Goal: Task Accomplishment & Management: Complete application form

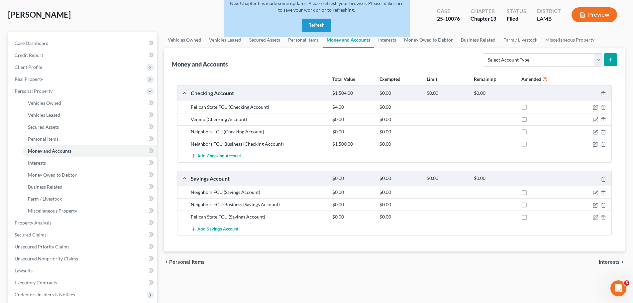
click at [366, 271] on div "chevron_left Personal Items Interests chevron_right" at bounding box center [394, 261] width 461 height 21
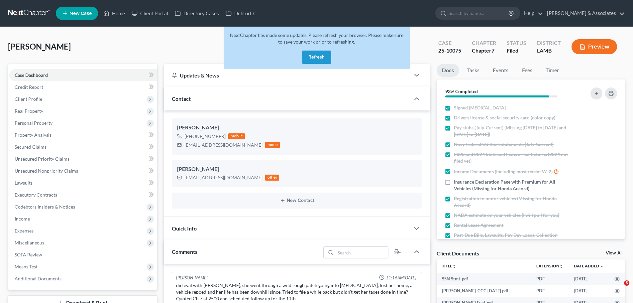
select select "0"
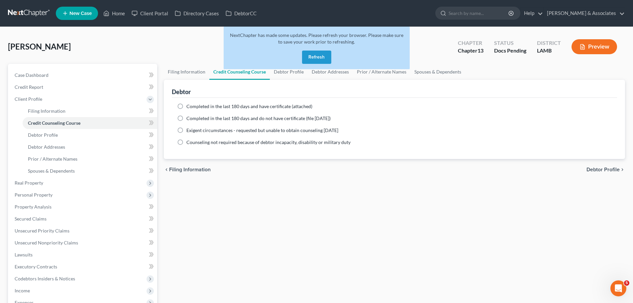
click at [21, 13] on link at bounding box center [29, 13] width 43 height 12
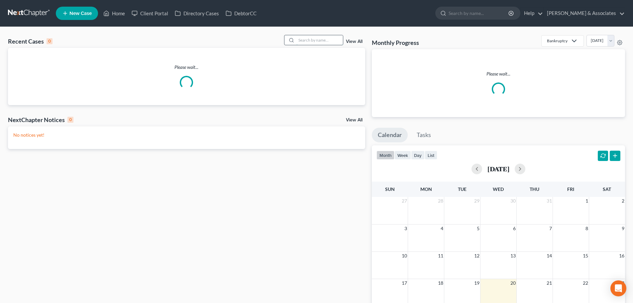
click at [309, 40] on input "search" at bounding box center [319, 40] width 47 height 10
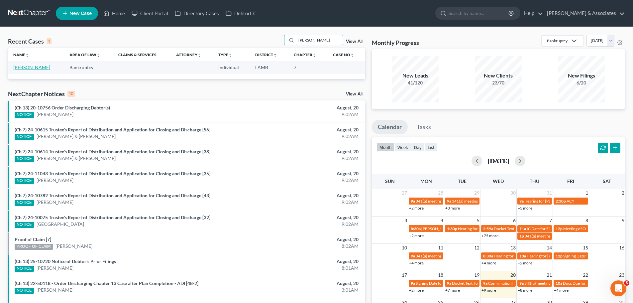
type input "cronk"
click at [33, 66] on link "Cronkhite, George" at bounding box center [31, 67] width 37 height 6
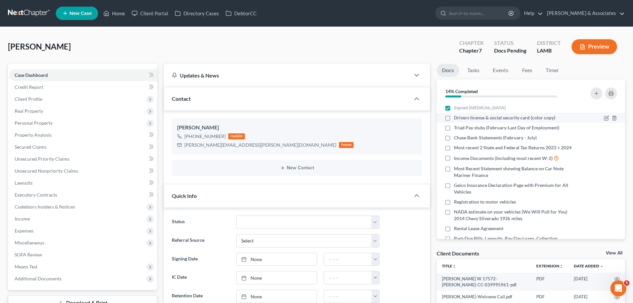
click at [471, 114] on li "Drivers license & social security card (color copy)" at bounding box center [531, 118] width 188 height 10
click at [454, 120] on label "Drivers license & social security card (color copy)" at bounding box center [504, 117] width 101 height 7
click at [457, 119] on input "Drivers license & social security card (color copy)" at bounding box center [459, 116] width 4 height 4
checkbox input "true"
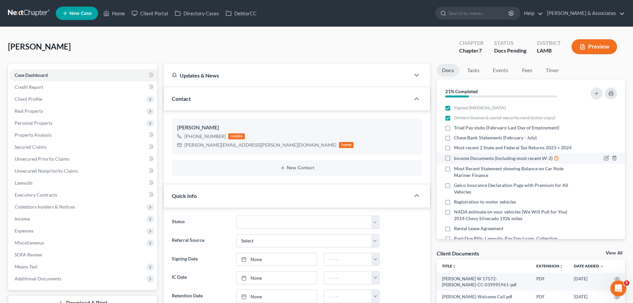
click at [454, 162] on label "Income Documents (Including most recent W-2)" at bounding box center [506, 158] width 105 height 8
click at [457, 159] on input "Income Documents (Including most recent W-2)" at bounding box center [459, 156] width 4 height 4
checkbox input "true"
click at [504, 205] on span "Registration to motor vehicles" at bounding box center [485, 201] width 62 height 7
click at [461, 203] on input "Registration to motor vehicles" at bounding box center [459, 200] width 4 height 4
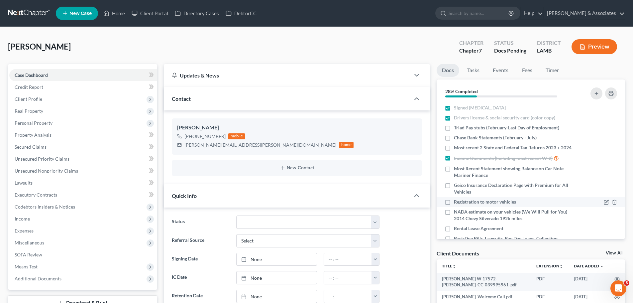
checkbox input "true"
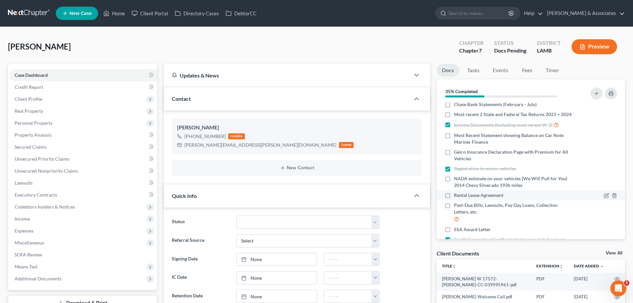
click at [502, 198] on span "Rental Lease Agreement" at bounding box center [479, 195] width 50 height 7
click at [461, 196] on input "Rental Lease Agreement" at bounding box center [459, 194] width 4 height 4
checkbox input "true"
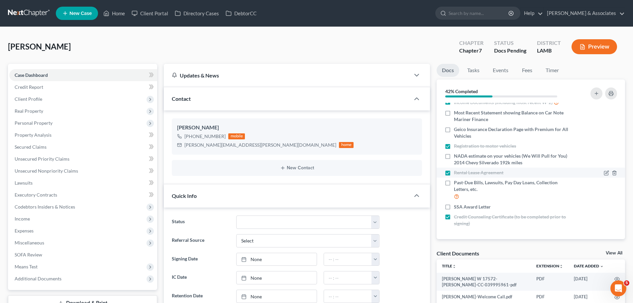
scroll to position [62, 0]
click at [611, 94] on icon "button" at bounding box center [611, 93] width 5 height 5
click at [35, 98] on span "Client Profile" at bounding box center [29, 99] width 28 height 6
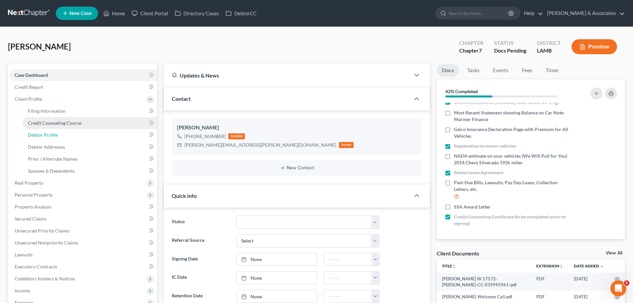
drag, startPoint x: 60, startPoint y: 140, endPoint x: 124, endPoint y: 126, distance: 65.3
click at [60, 140] on link "Debtor Profile" at bounding box center [90, 135] width 135 height 12
select select "0"
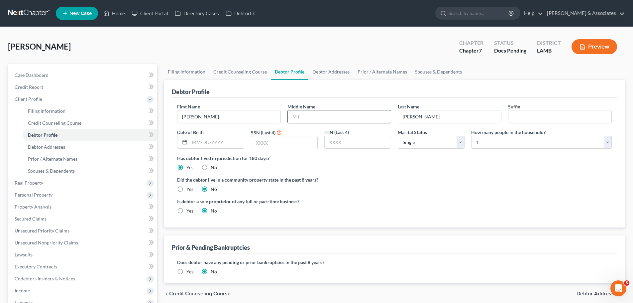
click at [318, 117] on input "text" at bounding box center [339, 116] width 103 height 13
type input "W"
type input "01/05/1959"
type input "8281"
drag, startPoint x: 449, startPoint y: 196, endPoint x: 369, endPoint y: 183, distance: 81.2
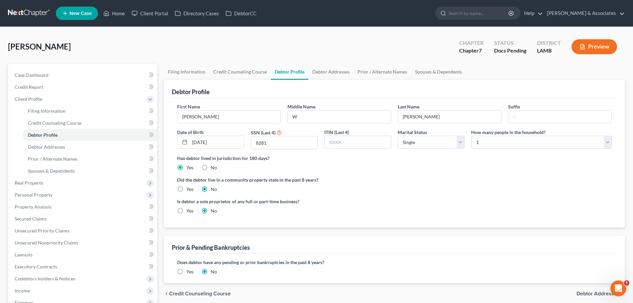
click at [443, 195] on ng-include "First Name George Middle Name W Last Name Cronkhite Suffix Date of Birth 01/05/…" at bounding box center [394, 161] width 435 height 116
click at [58, 156] on span "Prior / Alternate Names" at bounding box center [53, 159] width 50 height 6
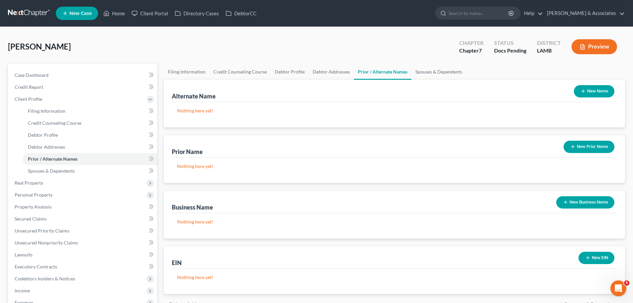
click at [584, 89] on icon "button" at bounding box center [583, 90] width 5 height 5
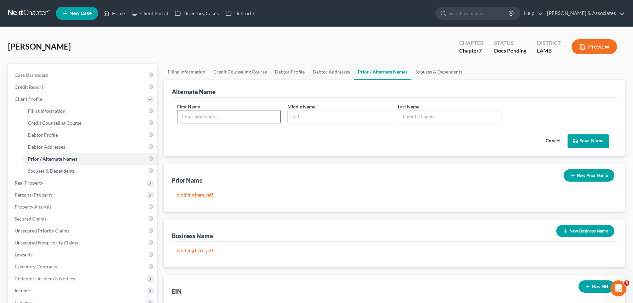
click at [202, 121] on input "text" at bounding box center [228, 116] width 103 height 13
type input "George"
type input "Wilbur"
type input "Cronkhite"
click at [586, 138] on button "Save Name" at bounding box center [589, 141] width 42 height 14
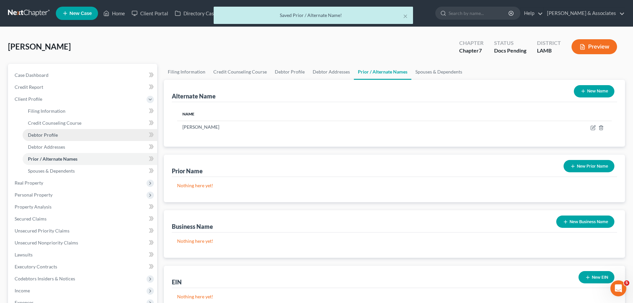
click at [59, 136] on link "Debtor Profile" at bounding box center [90, 135] width 135 height 12
select select "0"
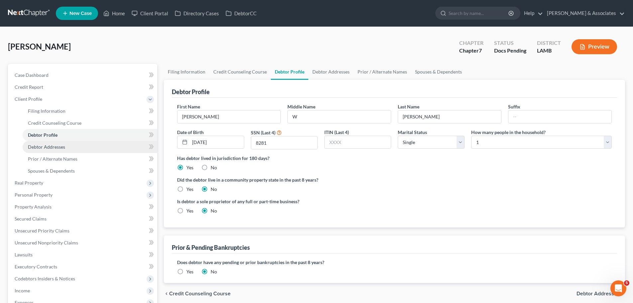
click at [35, 147] on span "Debtor Addresses" at bounding box center [46, 147] width 37 height 6
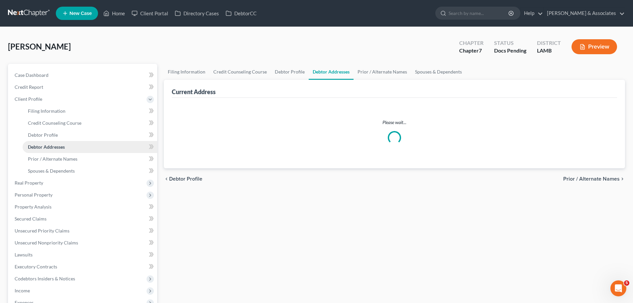
select select "0"
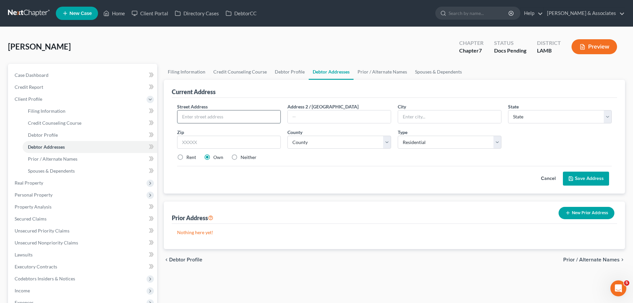
click at [224, 115] on input "text" at bounding box center [228, 116] width 103 height 13
drag, startPoint x: 231, startPoint y: 118, endPoint x: 577, endPoint y: 99, distance: 346.2
click at [231, 118] on input "text" at bounding box center [228, 116] width 103 height 13
type input "20607 LA Hwy 42"
type input "70754"
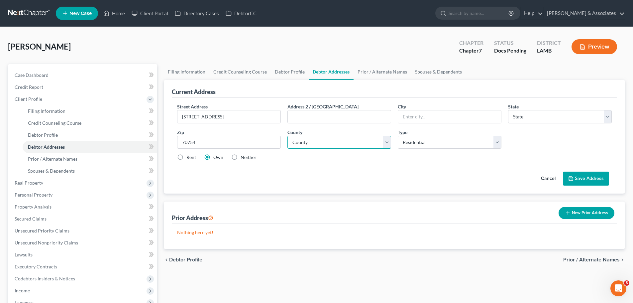
type input "Livingston"
select select "19"
select select "31"
click at [187, 161] on label "Rent" at bounding box center [191, 157] width 10 height 7
click at [189, 158] on input "Rent" at bounding box center [191, 156] width 4 height 4
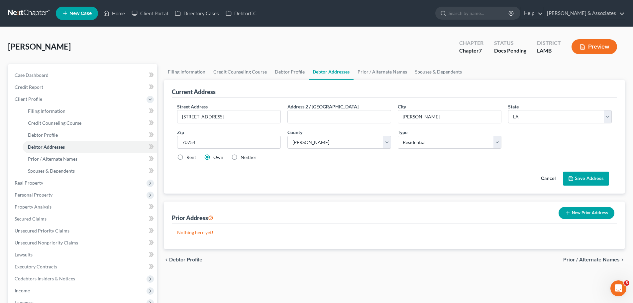
radio input "true"
click at [575, 177] on button "Save Address" at bounding box center [586, 178] width 46 height 14
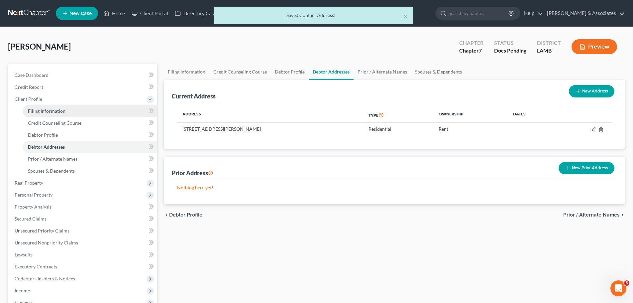
click at [48, 110] on span "Filing Information" at bounding box center [47, 111] width 38 height 6
select select "1"
select select "0"
select select "19"
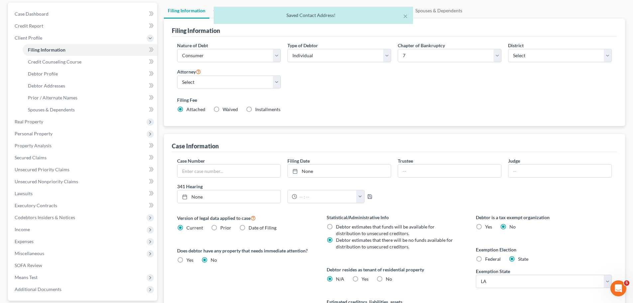
scroll to position [100, 0]
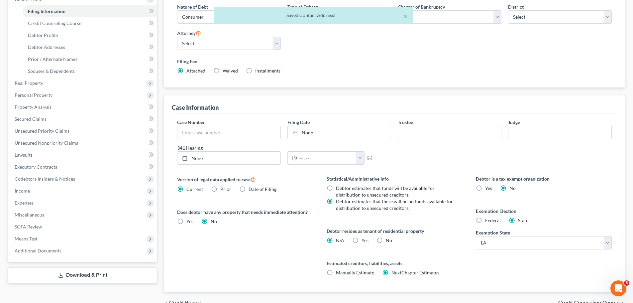
click at [362, 240] on label "Yes Yes" at bounding box center [365, 240] width 7 height 7
click at [364, 240] on input "Yes Yes" at bounding box center [366, 239] width 4 height 4
radio input "true"
radio input "false"
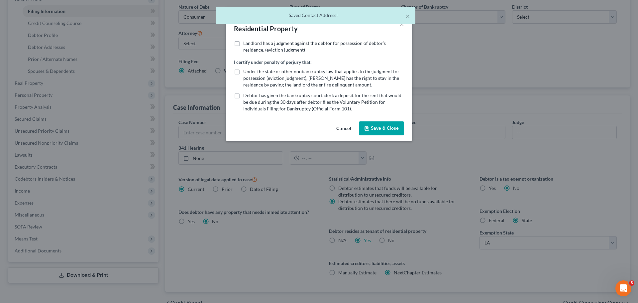
click at [373, 129] on button "Save & Close" at bounding box center [381, 128] width 45 height 14
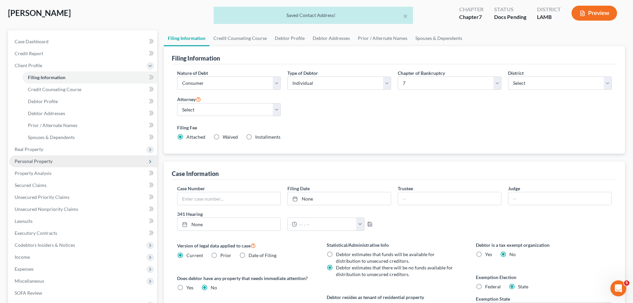
scroll to position [0, 0]
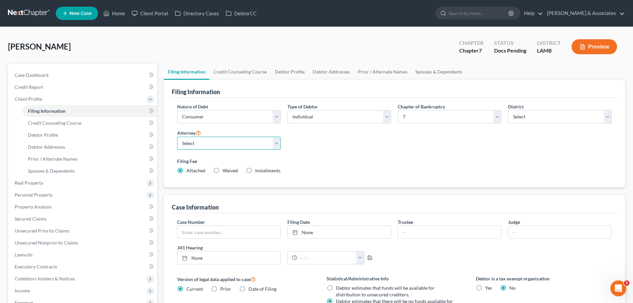
click at [226, 142] on select "Select Morley Diment - LAMB Morley Diment - LAEB Morley Diment - LAWB Paul Shou…" at bounding box center [229, 143] width 104 height 13
select select "0"
click at [177, 137] on select "Select Morley Diment - LAMB Morley Diment - LAEB Morley Diment - LAWB Paul Shou…" at bounding box center [229, 143] width 104 height 13
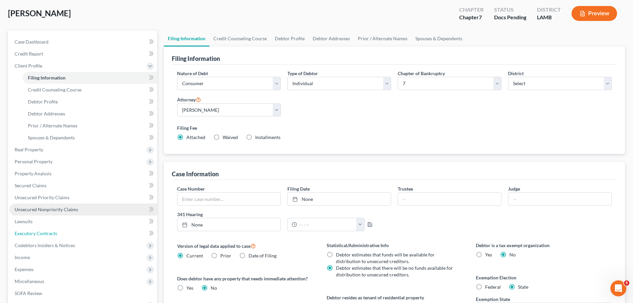
drag, startPoint x: 41, startPoint y: 234, endPoint x: 90, endPoint y: 214, distance: 53.6
click at [40, 235] on span "Executory Contracts" at bounding box center [36, 233] width 43 height 6
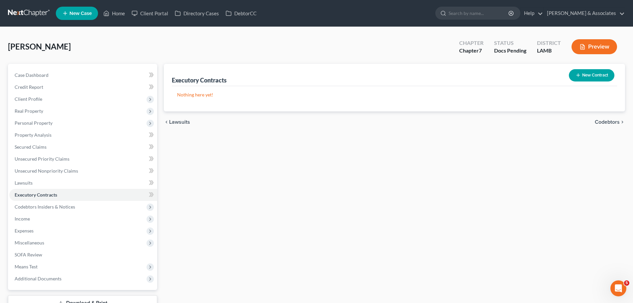
click at [577, 73] on icon "button" at bounding box center [578, 74] width 5 height 5
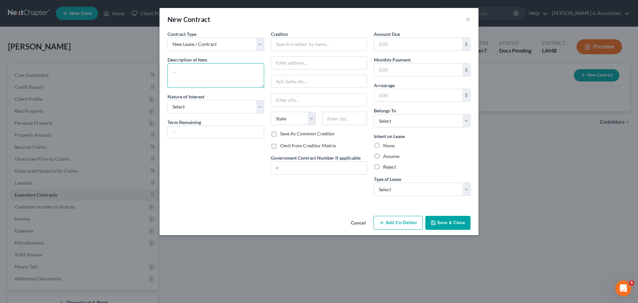
click at [230, 83] on textarea at bounding box center [216, 75] width 97 height 25
type textarea "Primary residence"
select select "3"
click at [398, 70] on input "text" at bounding box center [418, 69] width 88 height 13
type input "550.00"
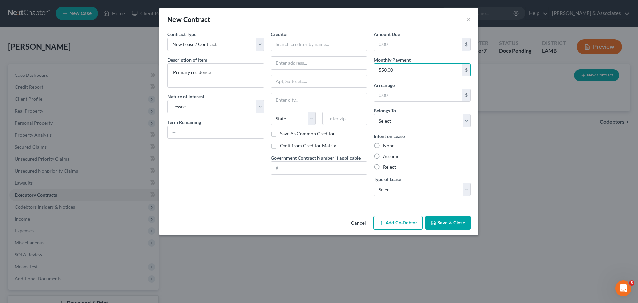
click at [394, 157] on label "Assume" at bounding box center [391, 156] width 16 height 7
click at [390, 157] on input "Assume" at bounding box center [388, 155] width 4 height 4
radio input "true"
click at [400, 190] on select "Select Real Estate Car Other" at bounding box center [422, 188] width 97 height 13
select select "0"
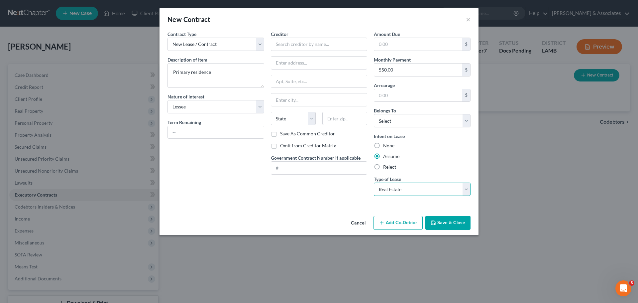
click at [374, 182] on select "Select Real Estate Car Other" at bounding box center [422, 188] width 97 height 13
click at [408, 121] on select "Select Debtor 1 Only Debtor 2 Only Debtor 1 And Debtor 2 Only At Least One Of T…" at bounding box center [422, 120] width 97 height 13
select select "0"
click at [374, 114] on select "Select Debtor 1 Only Debtor 2 Only Debtor 1 And Debtor 2 Only At Least One Of T…" at bounding box center [422, 120] width 97 height 13
click at [324, 198] on div "Creditor * State AL AK AR AZ CA CO CT DE DC FL GA GU HI ID IL IN IA KS KY LA ME…" at bounding box center [319, 116] width 103 height 170
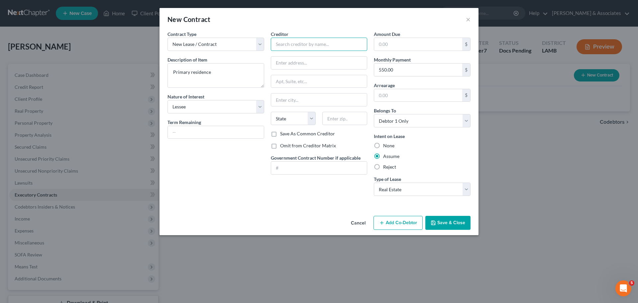
click at [290, 44] on input "text" at bounding box center [319, 44] width 97 height 13
type input "20613 LA Hwy 42"
type input "70754"
type input "Livingston"
select select "19"
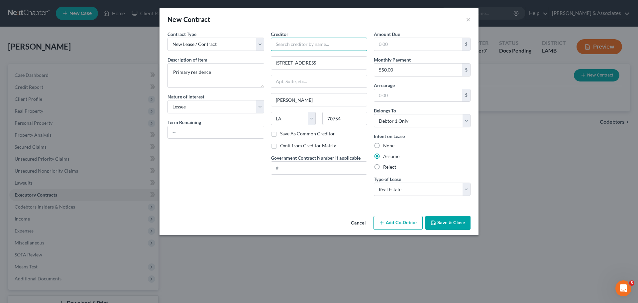
click at [287, 42] on input "text" at bounding box center [319, 44] width 97 height 13
type input "Brenda Averett"
click at [254, 208] on div "Contract Type New Lease / Contract New Timeshare Description of non-residential…" at bounding box center [319, 122] width 319 height 182
click at [458, 221] on button "Save & Close" at bounding box center [447, 223] width 45 height 14
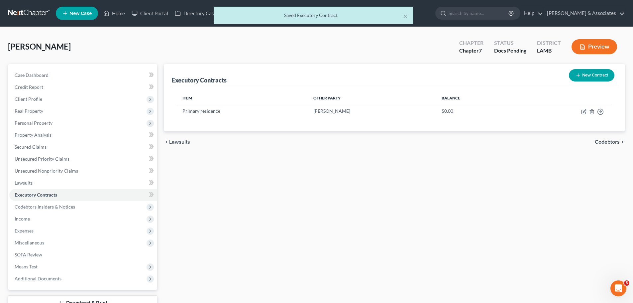
click at [213, 184] on div "Executory Contracts New Contract Item Other Party Balance Primary residence Bre…" at bounding box center [395, 187] width 468 height 247
click at [35, 234] on span "Expenses" at bounding box center [83, 231] width 148 height 12
drag, startPoint x: 68, startPoint y: 246, endPoint x: 181, endPoint y: 197, distance: 123.1
click at [68, 246] on link "Home" at bounding box center [90, 243] width 135 height 12
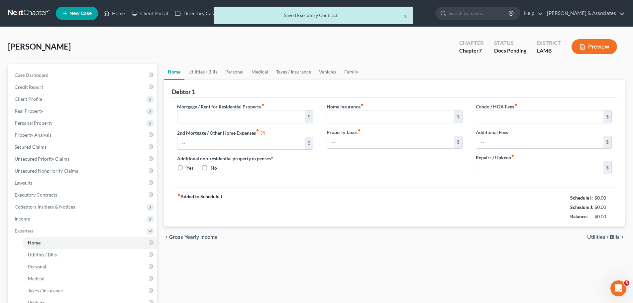
type input "0.00"
radio input "true"
type input "0.00"
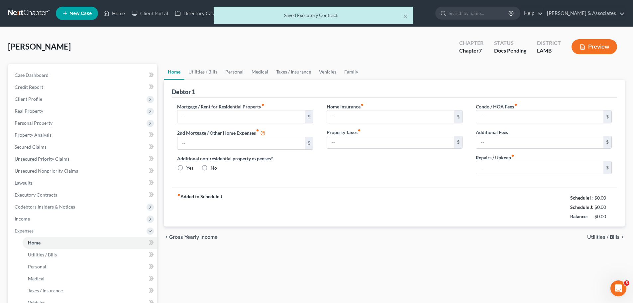
type input "0.00"
click at [225, 117] on input "text" at bounding box center [240, 116] width 127 height 13
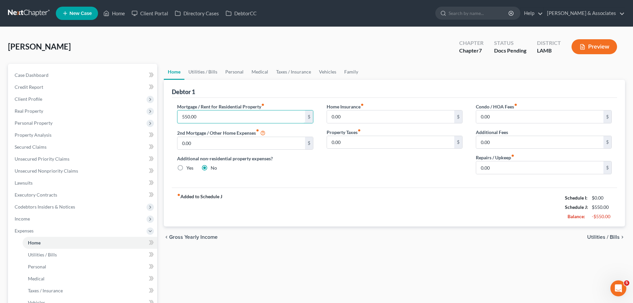
type input "550.00"
click at [89, 77] on link "Case Dashboard" at bounding box center [83, 75] width 148 height 12
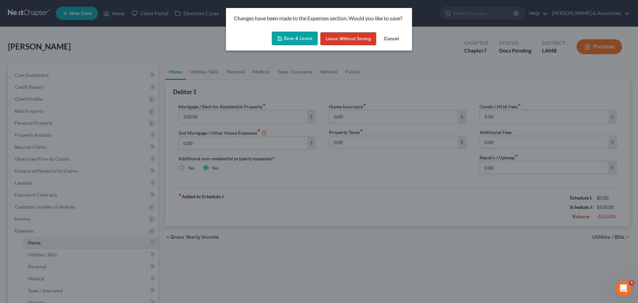
click at [304, 42] on button "Save & Leave" at bounding box center [295, 39] width 46 height 14
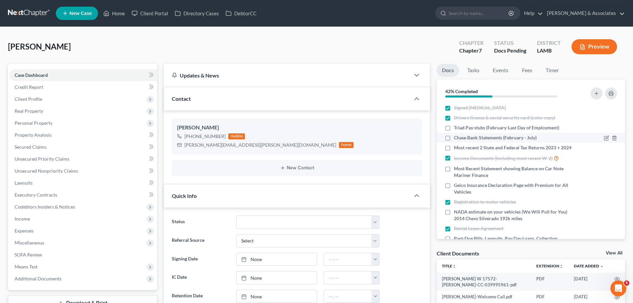
scroll to position [165, 0]
click at [491, 149] on span "Most recent 2 State and Federal Tax Returns 2023 + 2024" at bounding box center [513, 147] width 118 height 7
click at [461, 149] on input "Most recent 2 State and Federal Tax Returns 2023 + 2024" at bounding box center [459, 146] width 4 height 4
checkbox input "true"
click at [471, 178] on span "Most Recent Statement showing Balance on Car Note Mariner Finance" at bounding box center [513, 171] width 118 height 13
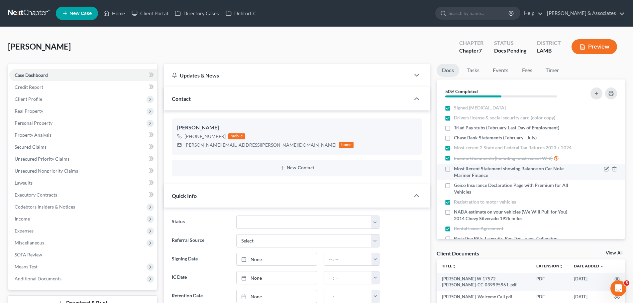
click at [461, 169] on input "Most Recent Statement showing Balance on Car Note Mariner Finance" at bounding box center [459, 167] width 4 height 4
checkbox input "true"
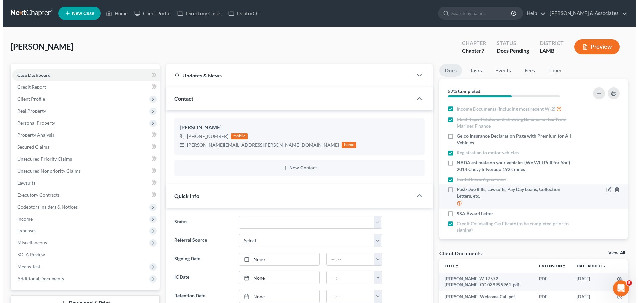
scroll to position [62, 0]
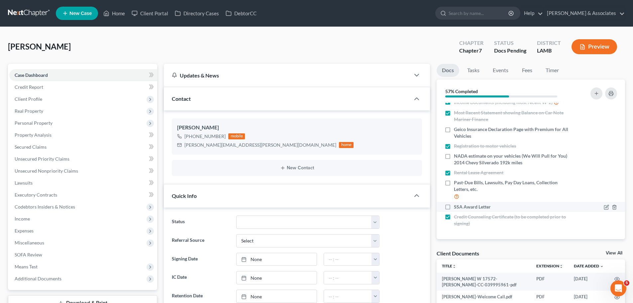
click at [483, 205] on span "SSA Award Letter" at bounding box center [472, 206] width 37 height 7
click at [461, 205] on input "SSA Award Letter" at bounding box center [459, 205] width 4 height 4
checkbox input "true"
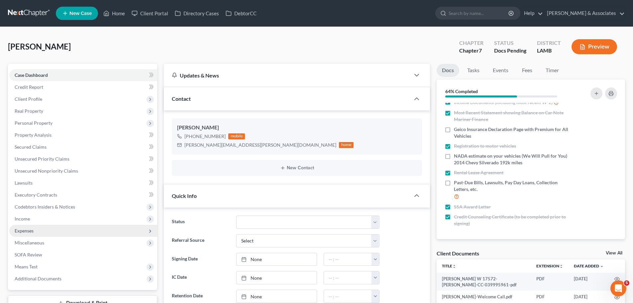
click at [38, 228] on span "Expenses" at bounding box center [83, 231] width 148 height 12
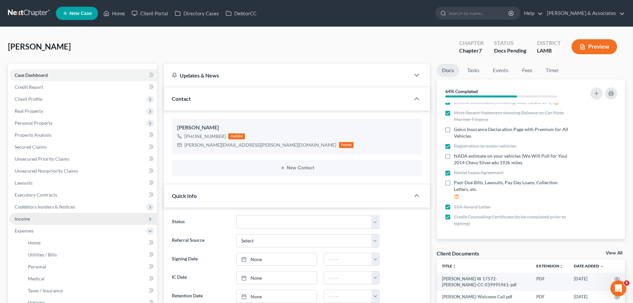
click at [34, 220] on span "Income" at bounding box center [83, 219] width 148 height 12
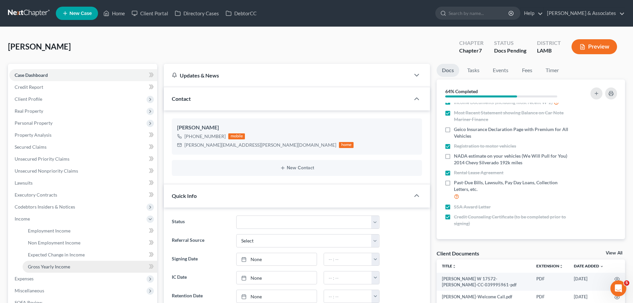
click at [47, 267] on span "Gross Yearly Income" at bounding box center [49, 267] width 42 height 6
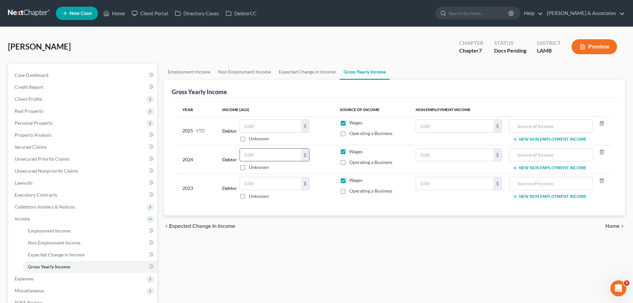
click at [260, 155] on input "text" at bounding box center [270, 155] width 61 height 13
type input "73,829"
click at [259, 185] on input "text" at bounding box center [270, 183] width 61 height 13
type input "68,959"
click at [404, 238] on div "Employment Income Non Employment Income Expected Change in Income Gross Yearly …" at bounding box center [395, 211] width 468 height 295
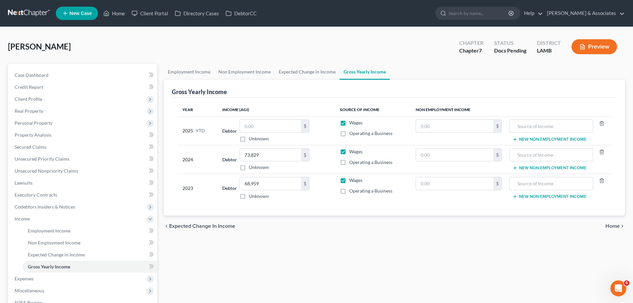
click at [295, 252] on div "Employment Income Non Employment Income Expected Change in Income Gross Yearly …" at bounding box center [395, 211] width 468 height 295
click at [35, 112] on span "Real Property" at bounding box center [29, 111] width 29 height 6
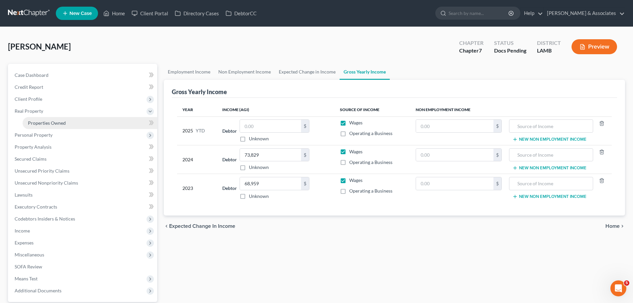
click at [37, 121] on span "Properties Owned" at bounding box center [47, 123] width 38 height 6
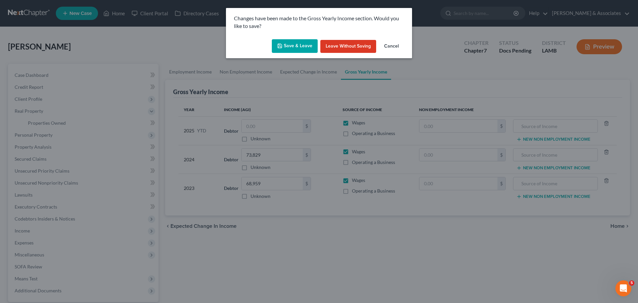
click at [311, 53] on div "Save & Leave Leave without Saving Cancel" at bounding box center [319, 48] width 186 height 22
click at [285, 46] on button "Save & Leave" at bounding box center [295, 46] width 46 height 14
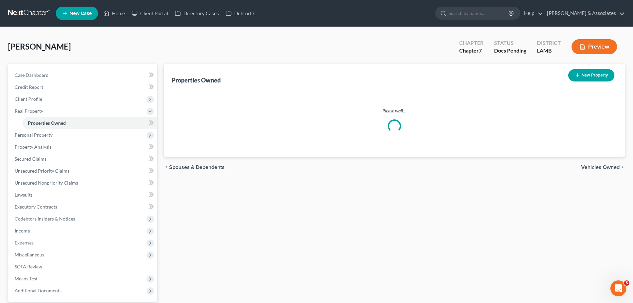
click at [64, 132] on span "Personal Property" at bounding box center [83, 135] width 148 height 12
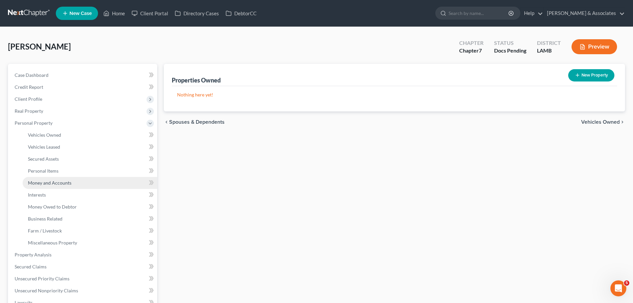
click at [47, 183] on span "Money and Accounts" at bounding box center [50, 183] width 44 height 6
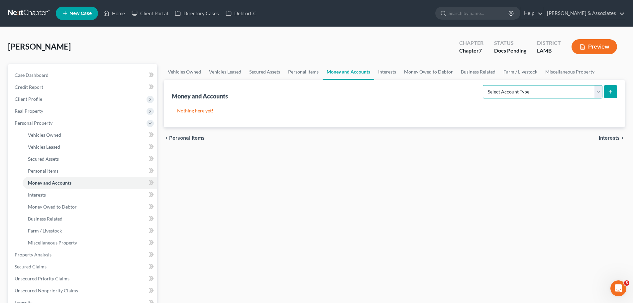
click at [494, 90] on select "Select Account Type Brokerage Cash on Hand Certificates of Deposit Checking Acc…" at bounding box center [543, 91] width 120 height 13
select select "checking"
click at [484, 85] on select "Select Account Type Brokerage Cash on Hand Certificates of Deposit Checking Acc…" at bounding box center [543, 91] width 120 height 13
click at [608, 89] on icon "submit" at bounding box center [610, 91] width 5 height 5
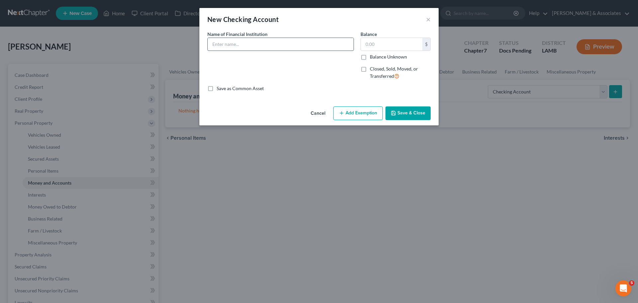
click at [260, 49] on input "text" at bounding box center [281, 44] width 146 height 13
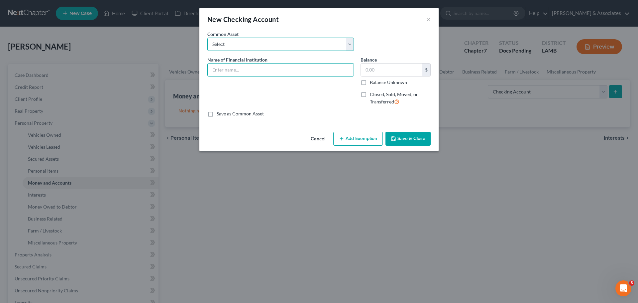
click at [257, 41] on select "Select Essential Federal Credit Union USAA Federal Savings Bank Neighbors Feder…" at bounding box center [280, 44] width 147 height 13
select select "10"
click at [207, 38] on select "Select Essential Federal Credit Union USAA Federal Savings Bank Neighbors Feder…" at bounding box center [280, 44] width 147 height 13
click at [249, 79] on div "Name of Financial Institution * Chase Bank" at bounding box center [280, 83] width 153 height 55
click at [254, 71] on input "Chase Bank" at bounding box center [281, 69] width 146 height 13
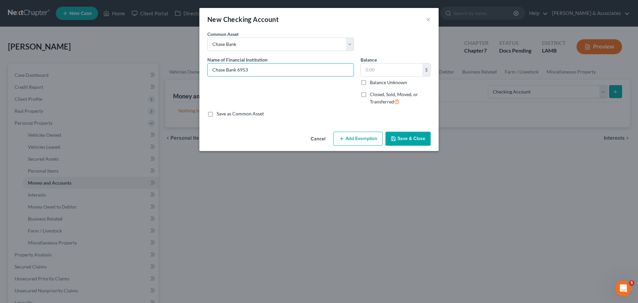
type input "Chase Bank 6953"
click at [416, 140] on button "Save & Close" at bounding box center [408, 139] width 45 height 14
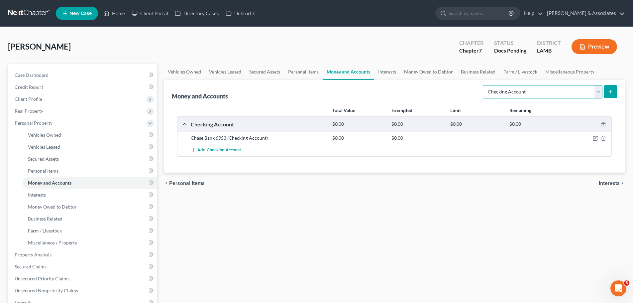
click at [541, 96] on select "Select Account Type Brokerage Cash on Hand Certificates of Deposit Checking Acc…" at bounding box center [543, 91] width 120 height 13
select select "savings"
click at [484, 85] on select "Select Account Type Brokerage Cash on Hand Certificates of Deposit Checking Acc…" at bounding box center [543, 91] width 120 height 13
click at [516, 188] on div "chevron_left Personal Items Interests chevron_right" at bounding box center [394, 182] width 461 height 21
click at [612, 88] on button "submit" at bounding box center [610, 91] width 13 height 13
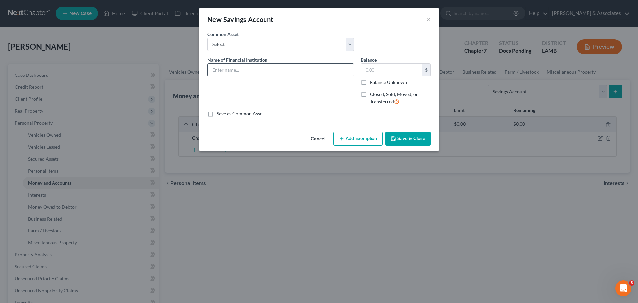
click at [234, 75] on input "text" at bounding box center [281, 69] width 146 height 13
click at [247, 44] on select "Select Essential Federal Credit Union LA Federal Credit Union Regions Bank Chas…" at bounding box center [280, 44] width 147 height 13
select select "3"
click at [207, 38] on select "Select Essential Federal Credit Union LA Federal Credit Union Regions Bank Chas…" at bounding box center [280, 44] width 147 height 13
click at [250, 67] on input "Chase Bank" at bounding box center [281, 69] width 146 height 13
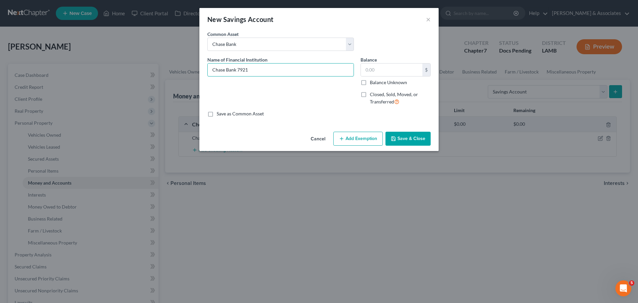
type input "Chase Bank 7921"
click at [405, 140] on button "Save & Close" at bounding box center [408, 139] width 45 height 14
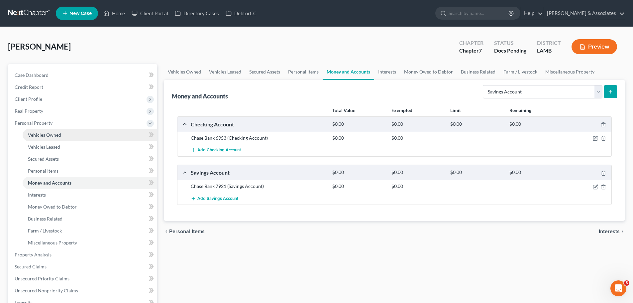
click at [43, 129] on link "Vehicles Owned" at bounding box center [90, 135] width 135 height 12
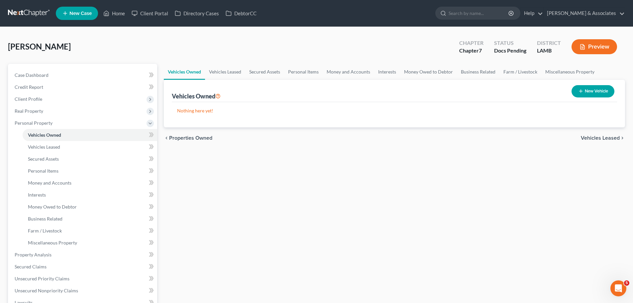
click at [591, 95] on button "New Vehicle" at bounding box center [593, 91] width 43 height 12
select select "0"
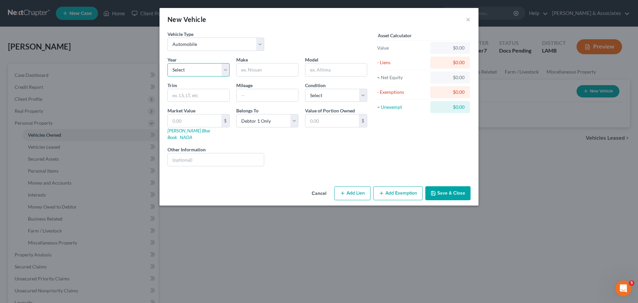
click at [205, 70] on select "Select 2026 2025 2024 2023 2022 2021 2020 2019 2018 2017 2016 2015 2014 2013 20…" at bounding box center [199, 69] width 62 height 13
select select "10"
click at [168, 63] on select "Select 2026 2025 2024 2023 2022 2021 2020 2019 2018 2017 2016 2015 2014 2013 20…" at bounding box center [199, 69] width 62 height 13
click at [257, 69] on input "text" at bounding box center [267, 69] width 61 height 13
type input "Chevrolet"
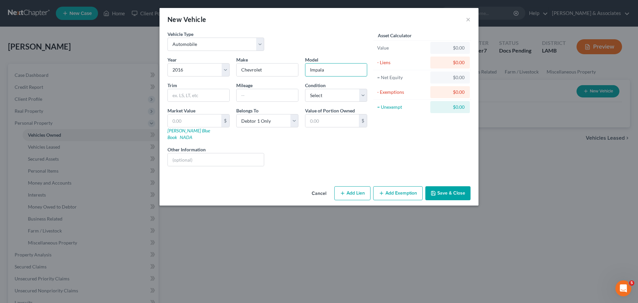
type input "Impala"
click at [410, 191] on button "Add Exemption" at bounding box center [398, 193] width 50 height 14
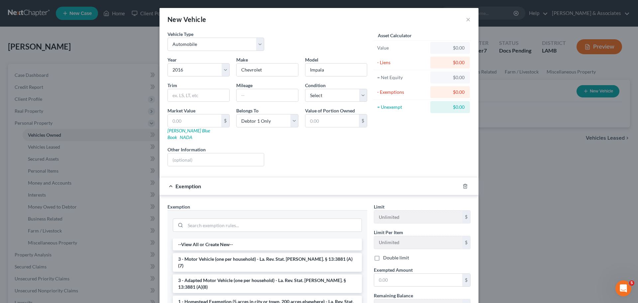
click at [262, 254] on li "3 - Motor Vehicle (one per household) - La. Rev. Stat. Ann. § 13:3881 (A)(7)" at bounding box center [267, 262] width 189 height 19
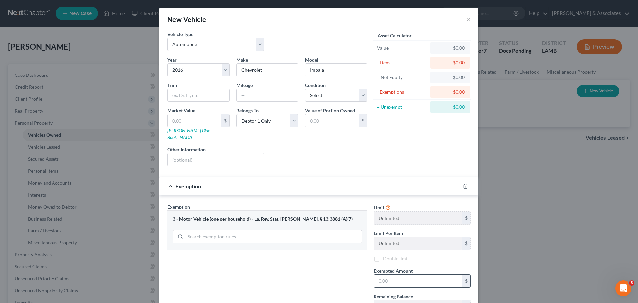
click at [452, 275] on input "text" at bounding box center [418, 281] width 88 height 13
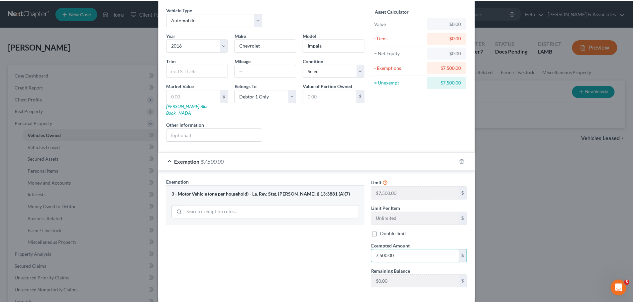
scroll to position [51, 0]
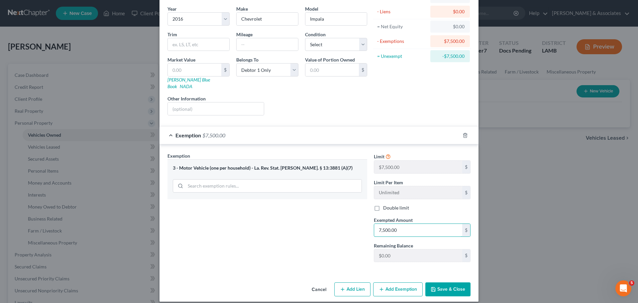
type input "7,500.00"
click at [441, 286] on button "Save & Close" at bounding box center [447, 289] width 45 height 14
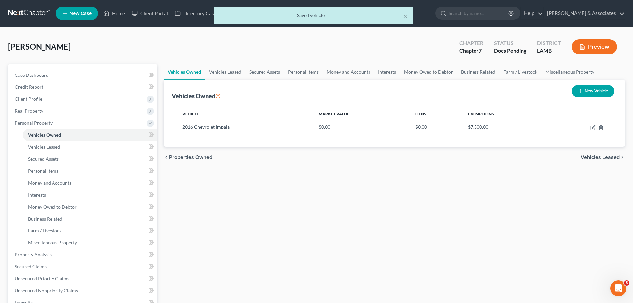
drag, startPoint x: 304, startPoint y: 218, endPoint x: 290, endPoint y: 218, distance: 14.6
click at [303, 218] on div "Vehicles Owned Vehicles Leased Secured Assets Personal Items Money and Accounts…" at bounding box center [395, 247] width 468 height 367
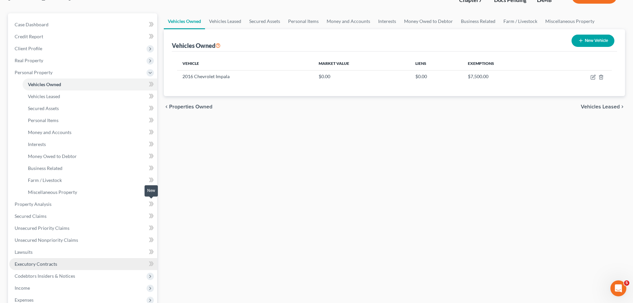
scroll to position [66, 0]
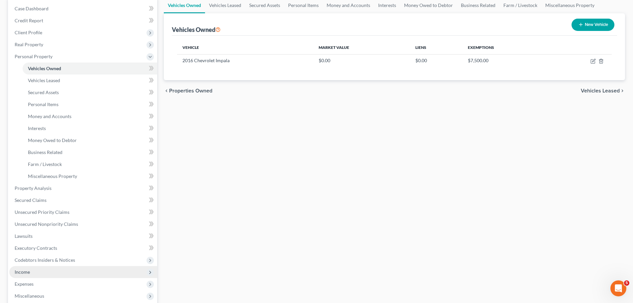
click at [49, 274] on span "Income" at bounding box center [83, 272] width 148 height 12
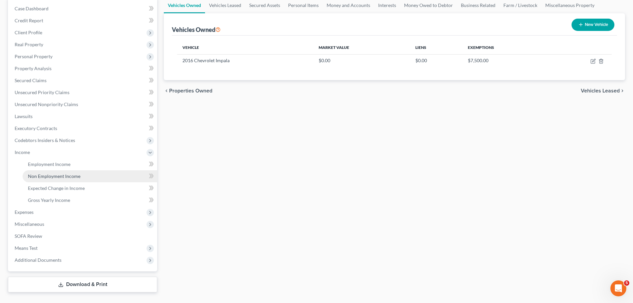
click at [61, 180] on link "Non Employment Income" at bounding box center [90, 176] width 135 height 12
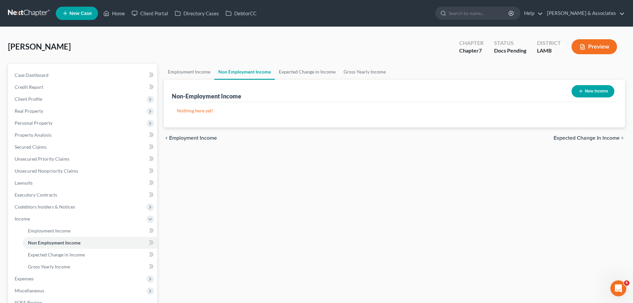
click at [595, 93] on button "New Income" at bounding box center [593, 91] width 43 height 12
select select "0"
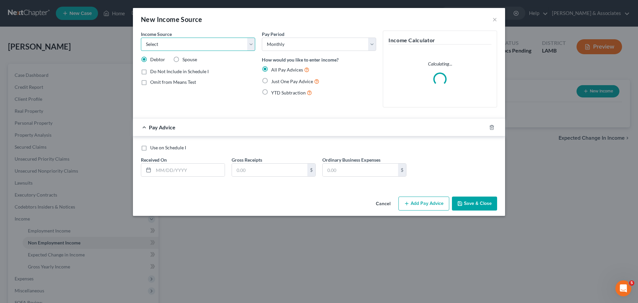
click at [207, 48] on select "Select Unemployment Disability (from employer) Pension Retirement Social Securi…" at bounding box center [198, 44] width 114 height 13
select select "4"
click at [141, 38] on select "Select Unemployment Disability (from employer) Pension Retirement Social Securi…" at bounding box center [198, 44] width 114 height 13
click at [270, 83] on div "Just One Pay Advice" at bounding box center [319, 81] width 114 height 8
click at [276, 81] on span "Just One Pay Advice" at bounding box center [292, 81] width 42 height 6
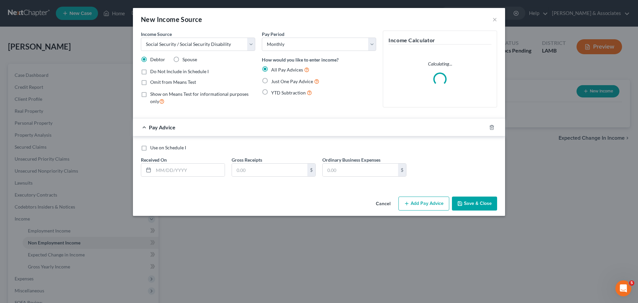
click at [276, 81] on input "Just One Pay Advice" at bounding box center [276, 79] width 4 height 4
radio input "true"
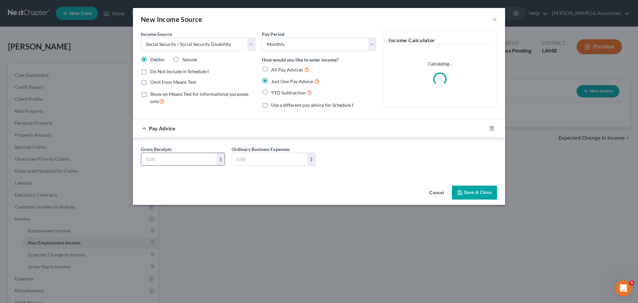
click at [175, 155] on input "text" at bounding box center [178, 159] width 75 height 13
click at [178, 164] on input "text" at bounding box center [178, 159] width 75 height 13
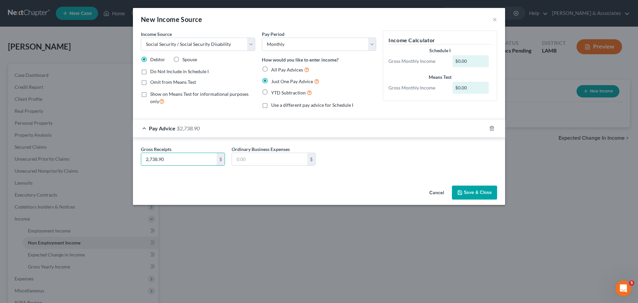
type input "2,738.90"
click at [493, 194] on button "Save & Close" at bounding box center [474, 192] width 45 height 14
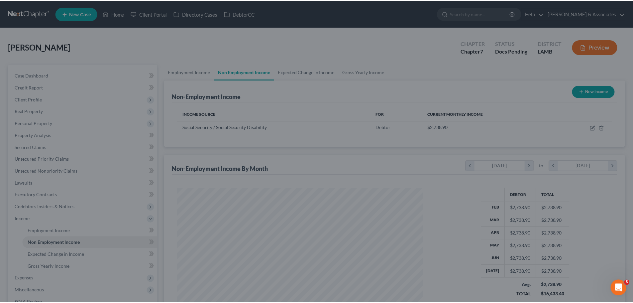
scroll to position [332227, 332090]
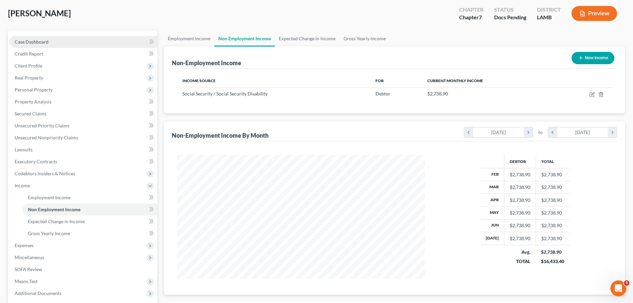
click at [44, 38] on link "Case Dashboard" at bounding box center [83, 42] width 148 height 12
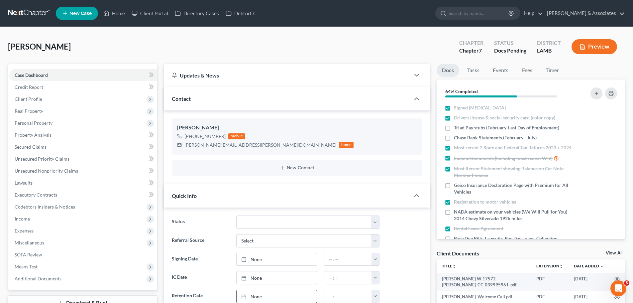
scroll to position [165, 0]
click at [25, 219] on span "Income" at bounding box center [22, 219] width 15 height 6
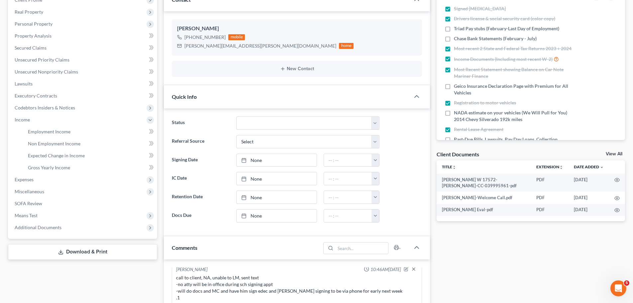
scroll to position [100, 0]
click at [35, 176] on span "Expenses" at bounding box center [83, 179] width 148 height 12
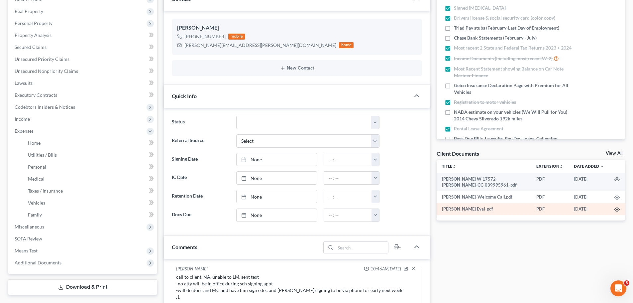
click at [617, 208] on icon "button" at bounding box center [617, 209] width 5 height 5
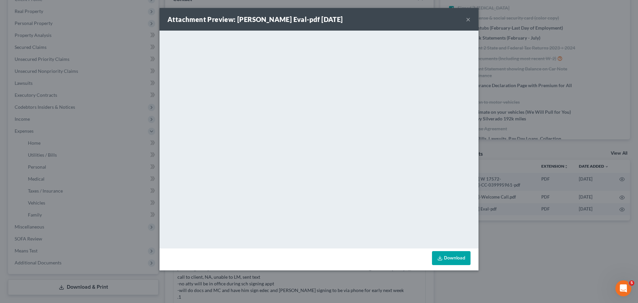
drag, startPoint x: 468, startPoint y: 18, endPoint x: 484, endPoint y: 236, distance: 219.3
click at [468, 18] on button "×" at bounding box center [468, 19] width 5 height 8
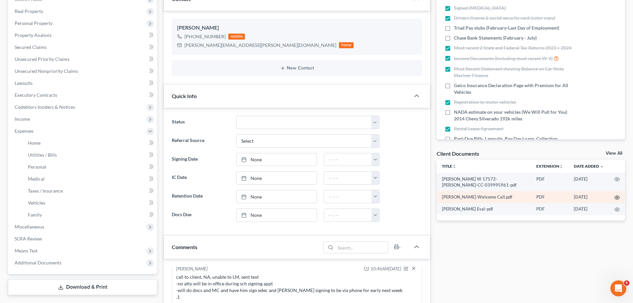
click at [618, 198] on icon "button" at bounding box center [617, 197] width 5 height 5
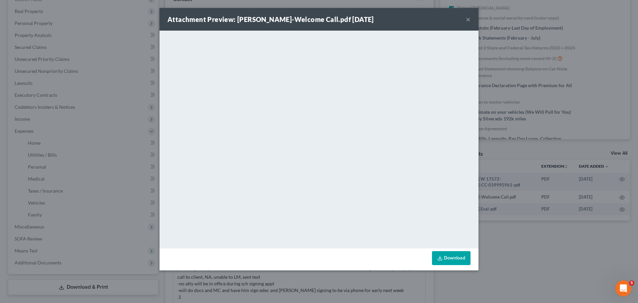
click at [469, 20] on button "×" at bounding box center [468, 19] width 5 height 8
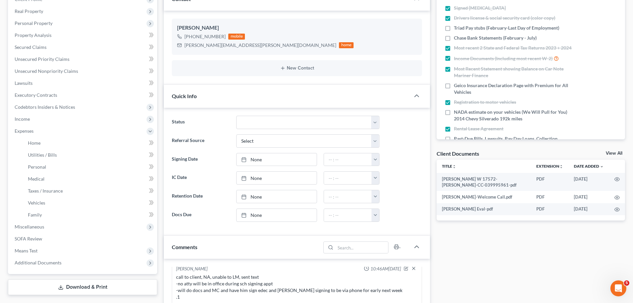
click at [469, 263] on div "Docs Tasks Events Fees Timer 64% Completed Nothing here yet! Signed Retainer Dr…" at bounding box center [530, 244] width 195 height 560
click at [499, 39] on span "Chase Bank Statements (February - July)" at bounding box center [495, 38] width 83 height 7
click at [461, 39] on input "Chase Bank Statements (February - July)" at bounding box center [459, 37] width 4 height 4
checkbox input "true"
click at [37, 121] on span "Income" at bounding box center [83, 119] width 148 height 12
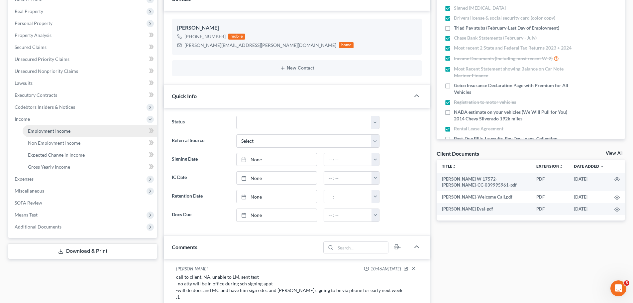
click at [67, 131] on span "Employment Income" at bounding box center [49, 131] width 43 height 6
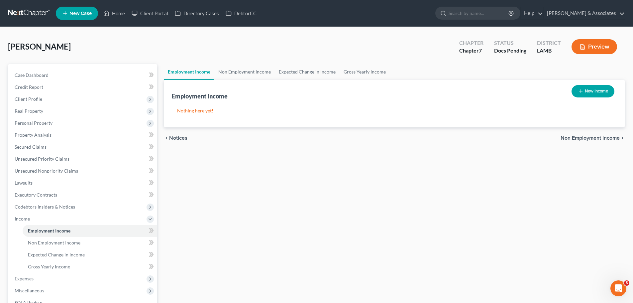
click at [608, 94] on button "New Income" at bounding box center [593, 91] width 43 height 12
select select "0"
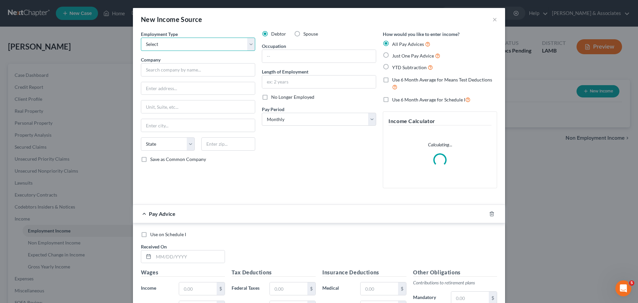
click at [164, 47] on select "Select Full or Part Time Employment Self Employment" at bounding box center [198, 44] width 114 height 13
select select "0"
click at [141, 38] on select "Select Full or Part Time Employment Self Employment" at bounding box center [198, 44] width 114 height 13
click at [160, 73] on input "text" at bounding box center [198, 69] width 114 height 13
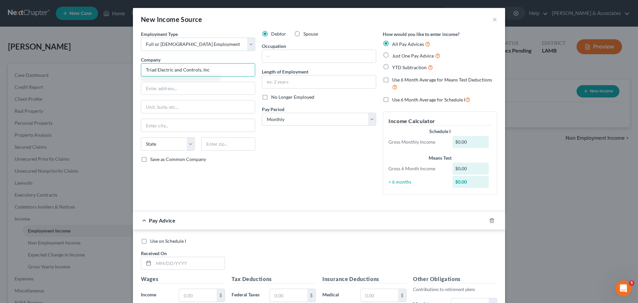
type input "Triad Electric and Controls, Inc"
type input "2288 North Airline Drive"
type input "70815"
type input "Baton Rouge"
select select "19"
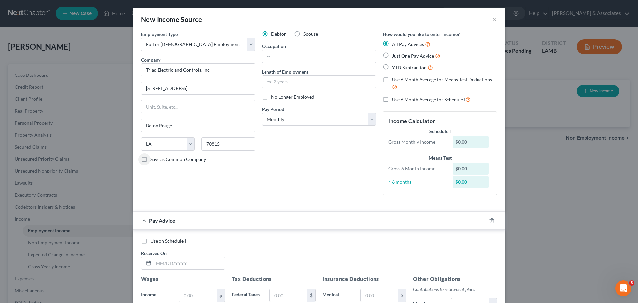
click at [274, 142] on div "Debtor Spouse Occupation Length of Employment No Longer Employed Pay Period * S…" at bounding box center [319, 115] width 121 height 169
click at [290, 121] on select "Select Monthly Twice Monthly Every Other Week Weekly" at bounding box center [319, 119] width 114 height 13
select select "3"
click at [262, 113] on select "Select Monthly Twice Monthly Every Other Week Weekly" at bounding box center [319, 119] width 114 height 13
click at [312, 166] on div "Debtor Spouse Occupation Length of Employment No Longer Employed Pay Period * S…" at bounding box center [319, 115] width 121 height 169
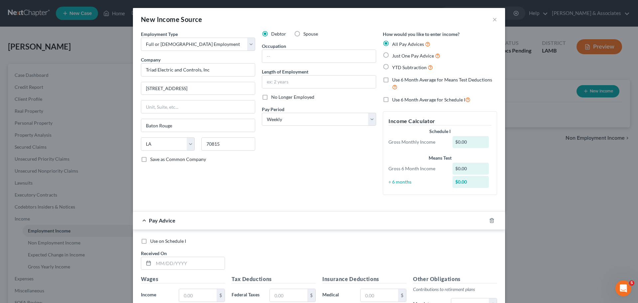
click at [490, 223] on div at bounding box center [496, 220] width 19 height 11
click at [491, 220] on icon "button" at bounding box center [491, 220] width 5 height 5
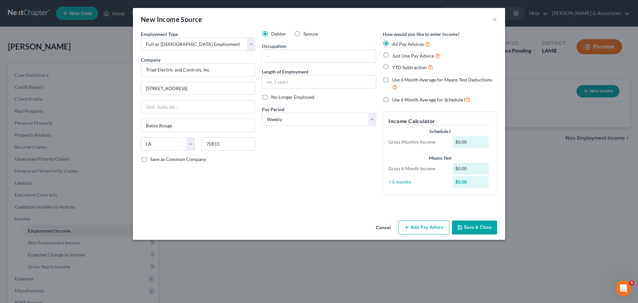
click at [479, 227] on button "Save & Close" at bounding box center [474, 227] width 45 height 14
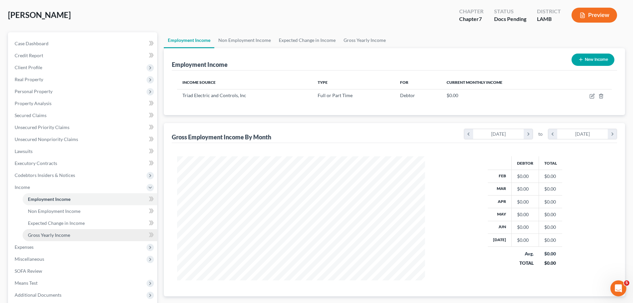
scroll to position [33, 0]
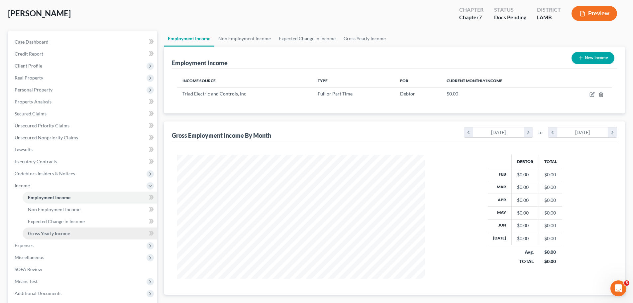
click at [60, 237] on link "Gross Yearly Income" at bounding box center [90, 233] width 135 height 12
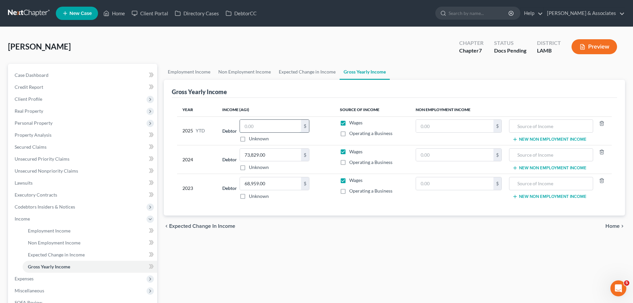
click at [270, 127] on input "text" at bounding box center [270, 126] width 61 height 13
type input "26,899.98"
click at [305, 227] on div "chevron_left Expected Change in Income Home chevron_right" at bounding box center [394, 225] width 461 height 21
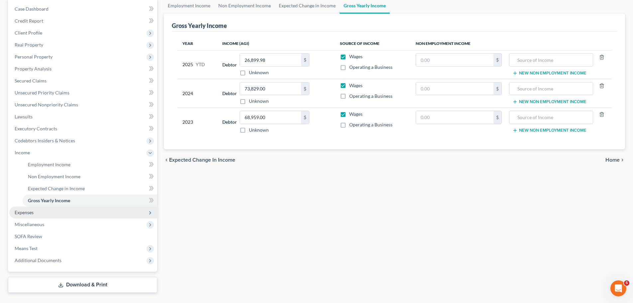
scroll to position [66, 0]
click at [22, 212] on span "Expenses" at bounding box center [24, 212] width 19 height 6
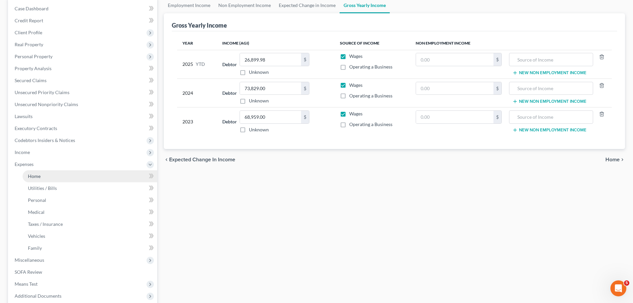
click at [40, 173] on span "Home" at bounding box center [34, 176] width 13 height 6
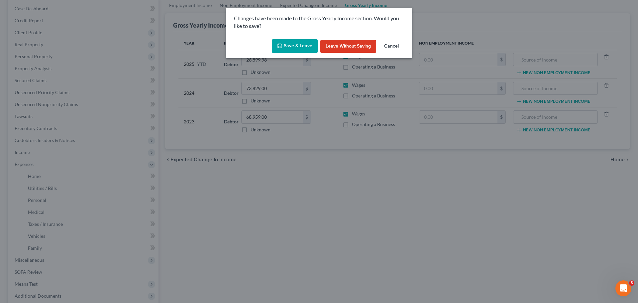
click at [289, 48] on button "Save & Leave" at bounding box center [295, 46] width 46 height 14
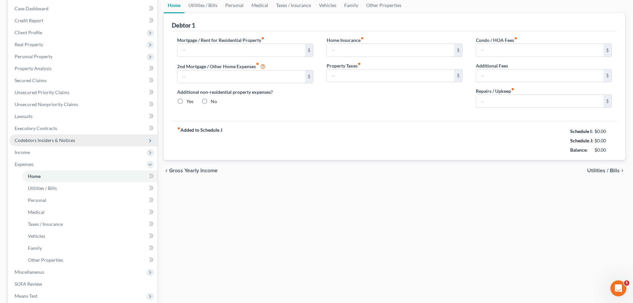
scroll to position [9, 0]
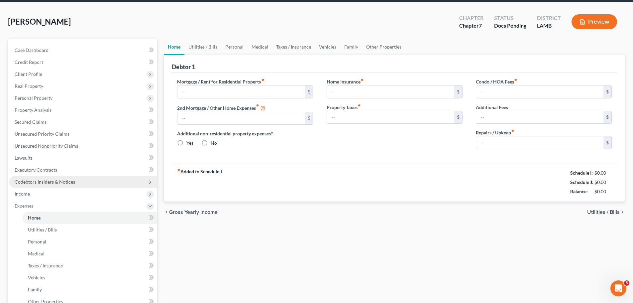
type input "550.00"
type input "0.00"
radio input "true"
type input "0.00"
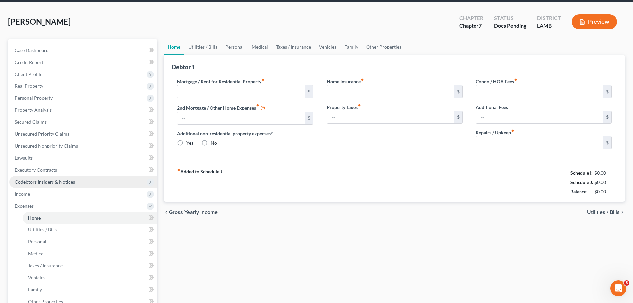
type input "0.00"
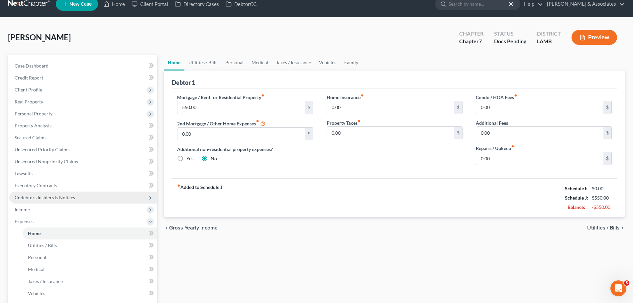
scroll to position [0, 0]
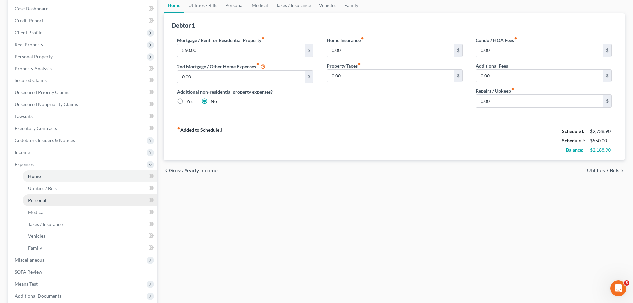
click at [44, 202] on span "Personal" at bounding box center [37, 200] width 18 height 6
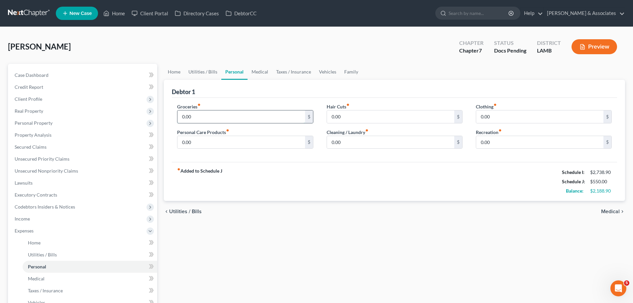
click at [219, 119] on input "0.00" at bounding box center [240, 116] width 127 height 13
type input "542"
type input "93"
type input "50"
click at [236, 212] on div "chevron_left Utilities / Bills Medical chevron_right" at bounding box center [394, 211] width 461 height 21
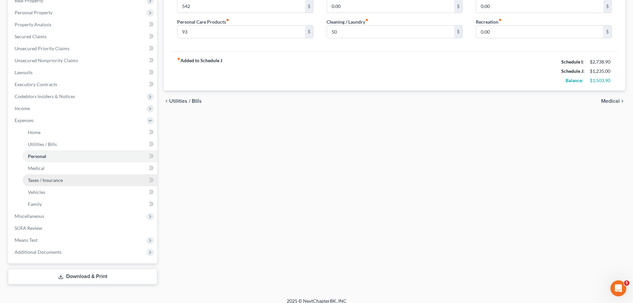
scroll to position [117, 0]
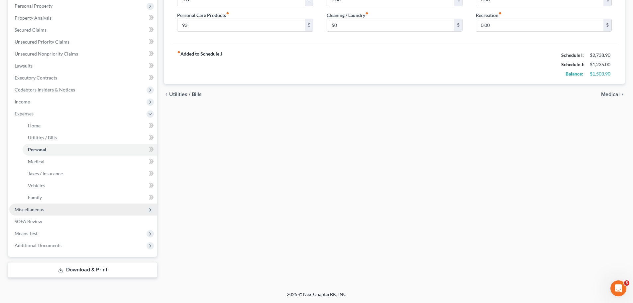
click at [56, 212] on span "Miscellaneous" at bounding box center [83, 209] width 148 height 12
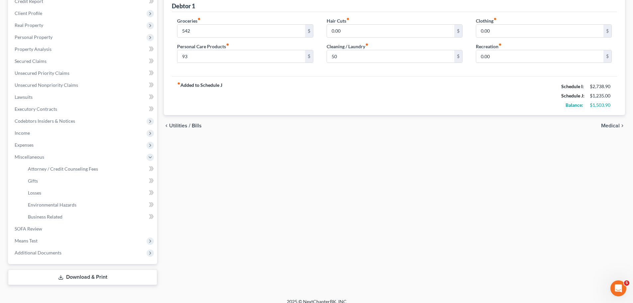
scroll to position [0, 0]
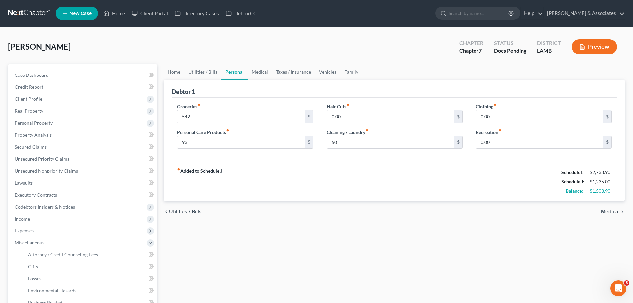
click at [334, 252] on div "Home Utilities / Bills Personal Medical Taxes / Insurance Vehicles Family Debto…" at bounding box center [395, 217] width 468 height 307
click at [46, 101] on span "Client Profile" at bounding box center [83, 99] width 148 height 12
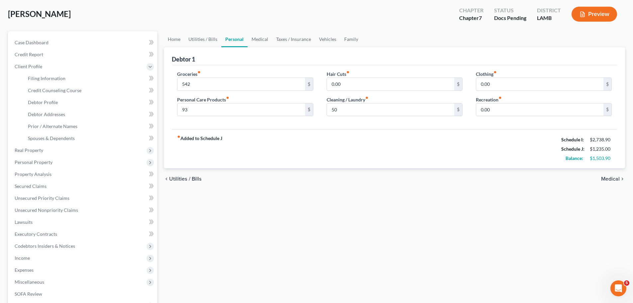
scroll to position [105, 0]
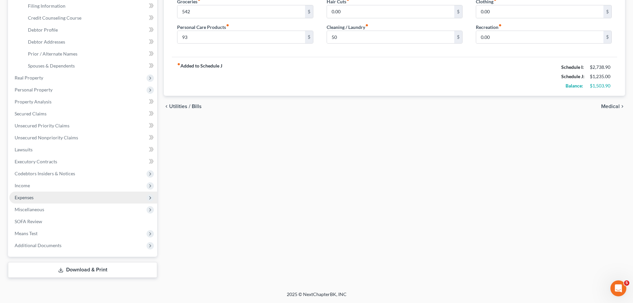
click at [37, 198] on span "Expenses" at bounding box center [83, 197] width 148 height 12
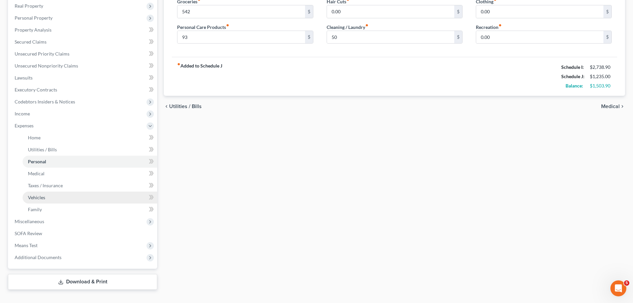
click at [68, 201] on link "Vehicles" at bounding box center [90, 197] width 135 height 12
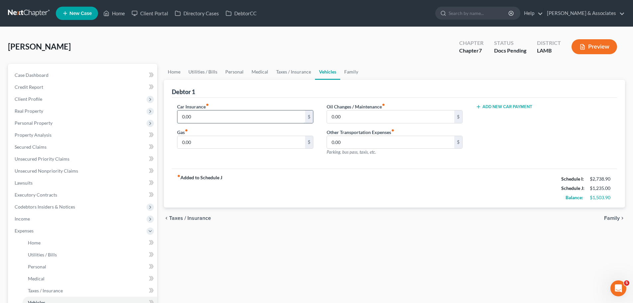
click at [232, 118] on input "0.00" at bounding box center [240, 116] width 127 height 13
type input "199.61"
click at [340, 258] on div "Home Utilities / Bills Personal Medical Taxes / Insurance Vehicles Family Debto…" at bounding box center [395, 229] width 468 height 331
click at [46, 76] on span "Case Dashboard" at bounding box center [32, 75] width 34 height 6
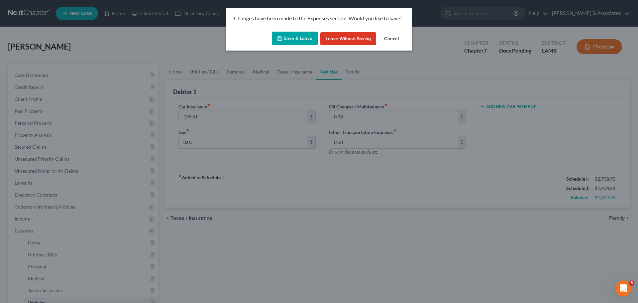
click at [291, 34] on button "Save & Leave" at bounding box center [295, 39] width 46 height 14
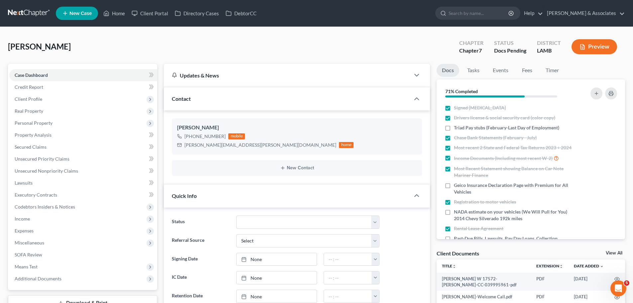
scroll to position [165, 0]
click at [466, 194] on span "Geico Insurance Declaration Page with Premium for All Vehicles" at bounding box center [513, 188] width 118 height 13
click at [461, 186] on input "Geico Insurance Declaration Page with Premium for All Vehicles" at bounding box center [459, 184] width 4 height 4
checkbox input "true"
click at [477, 128] on span "Triad Pay stubs (February-Last Day of Employment)" at bounding box center [506, 127] width 105 height 7
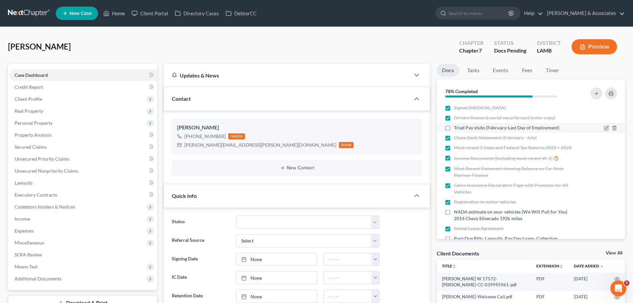
click at [461, 128] on input "Triad Pay stubs (February-Last Day of Employment)" at bounding box center [459, 126] width 4 height 4
checkbox input "true"
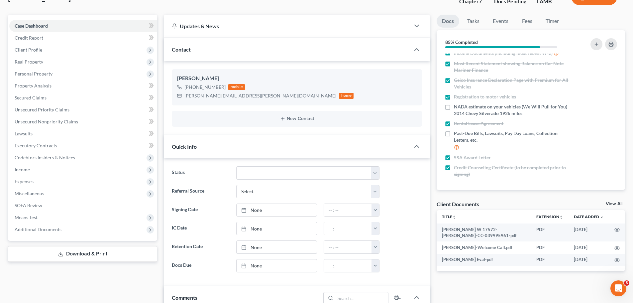
scroll to position [66, 0]
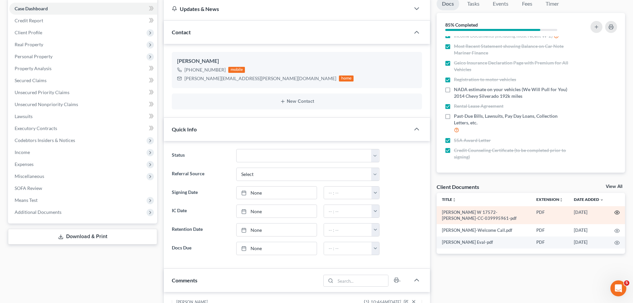
click at [616, 213] on icon "button" at bounding box center [617, 213] width 5 height 4
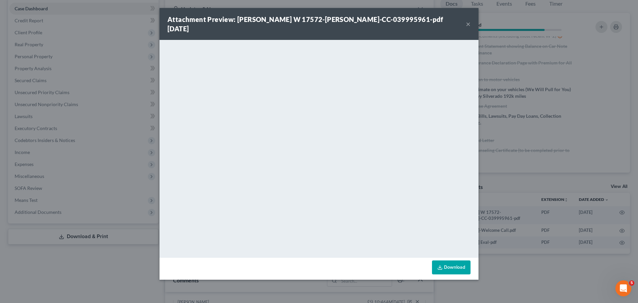
click at [470, 21] on button "×" at bounding box center [468, 24] width 5 height 8
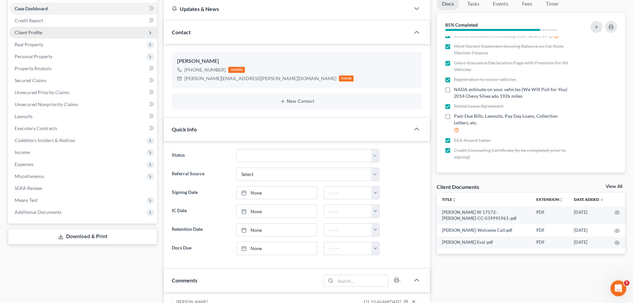
click at [24, 30] on span "Client Profile" at bounding box center [29, 33] width 28 height 6
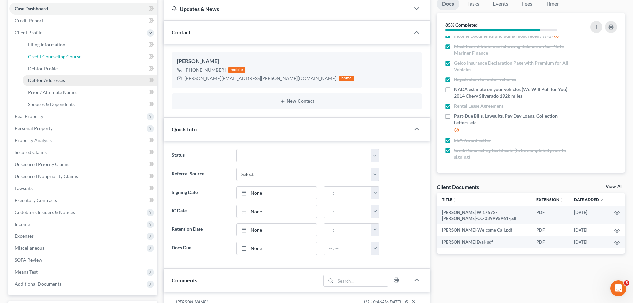
click at [76, 57] on span "Credit Counseling Course" at bounding box center [55, 57] width 54 height 6
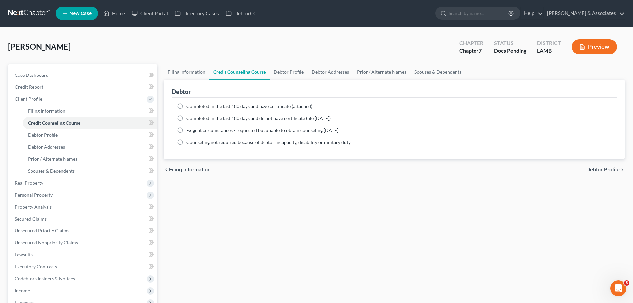
click at [263, 109] on span "Completed in the last 180 days and have certificate (attached)" at bounding box center [249, 106] width 126 height 6
click at [193, 107] on input "Completed in the last 180 days and have certificate (attached)" at bounding box center [191, 105] width 4 height 4
radio input "true"
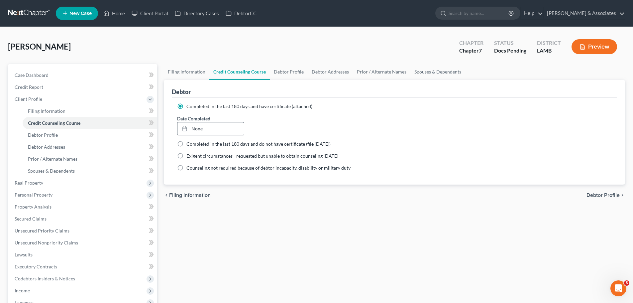
click at [213, 124] on link "None" at bounding box center [210, 128] width 66 height 13
type input "8/20/2025"
click at [81, 72] on link "Case Dashboard" at bounding box center [83, 75] width 148 height 12
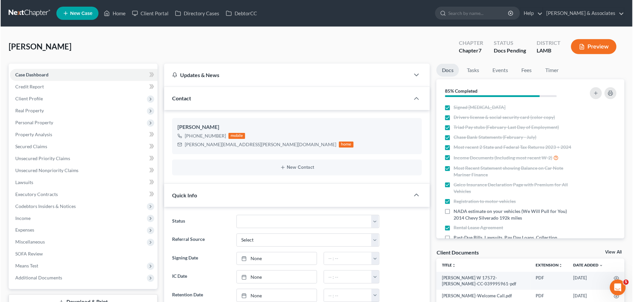
scroll to position [165, 0]
